Goal: Check status

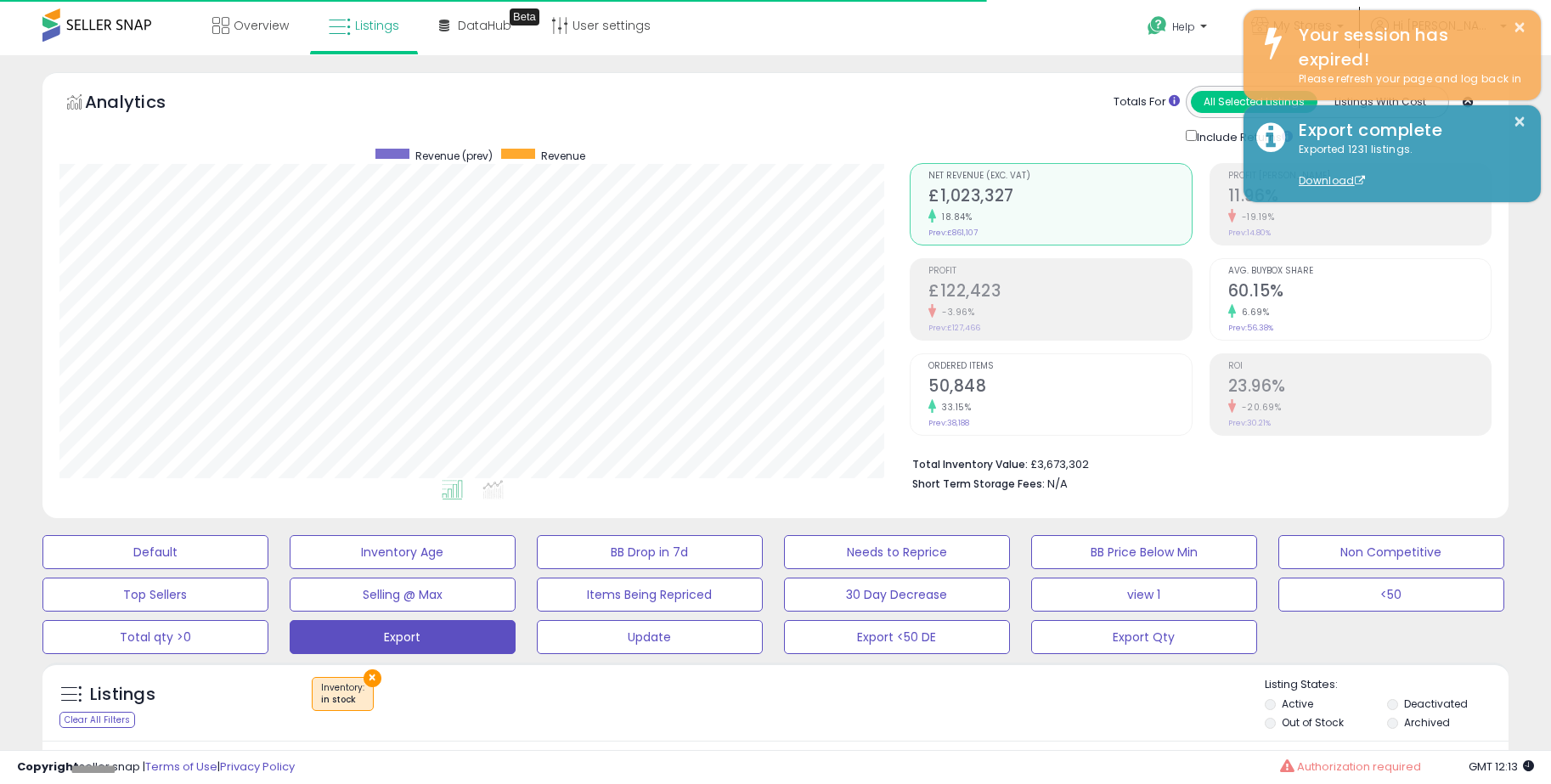
scroll to position [348, 850]
